Goal: Task Accomplishment & Management: Use online tool/utility

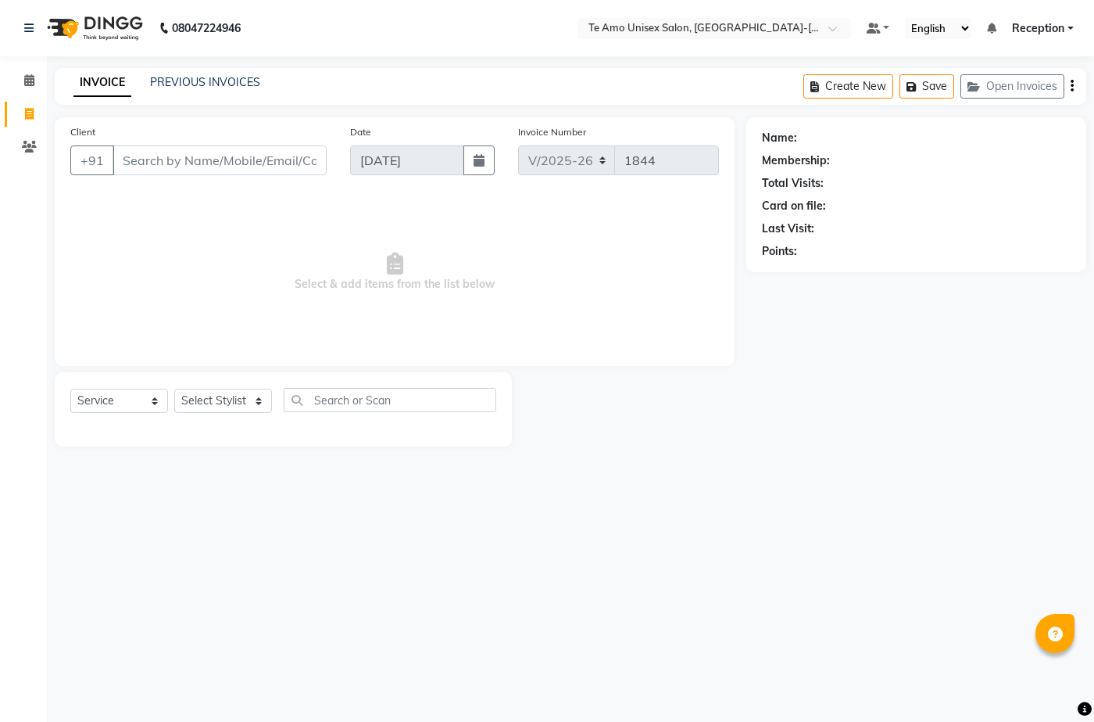
select select "7836"
select select "service"
click at [23, 106] on span at bounding box center [29, 115] width 27 height 18
select select "service"
type input "1844"
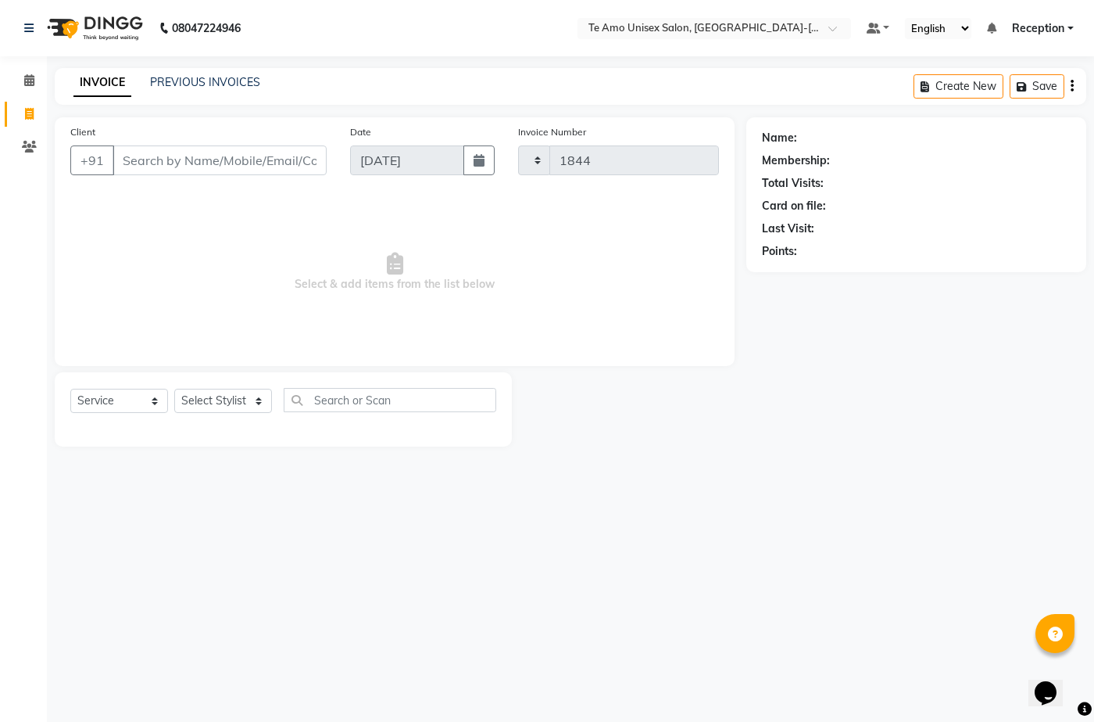
select select "7836"
click at [218, 84] on link "PREVIOUS INVOICES" at bounding box center [205, 82] width 110 height 14
